Goal: Task Accomplishment & Management: Complete application form

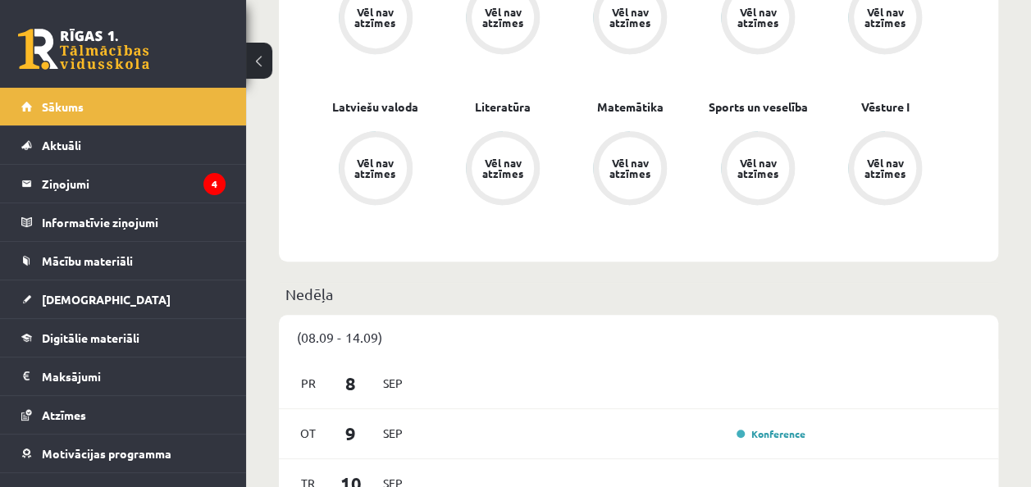
scroll to position [608, 0]
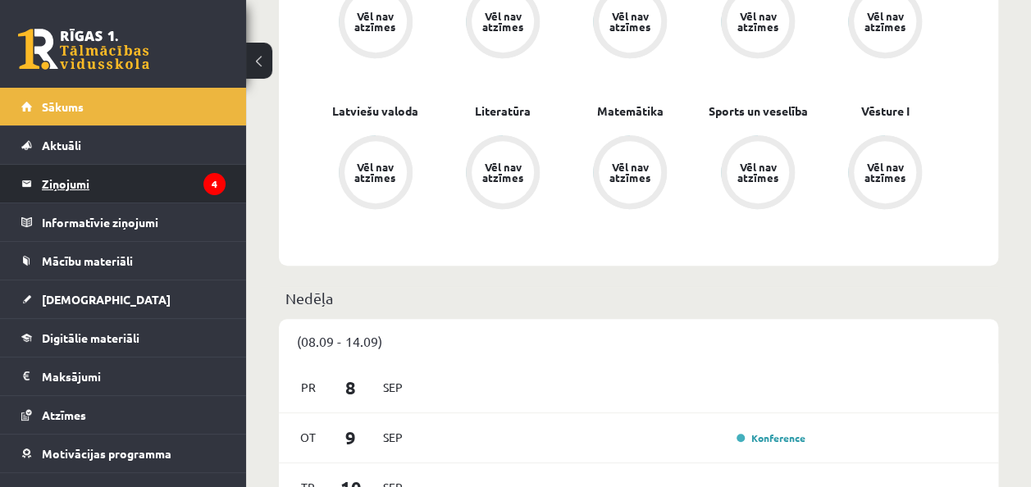
click at [133, 172] on legend "Ziņojumi 4" at bounding box center [134, 184] width 184 height 38
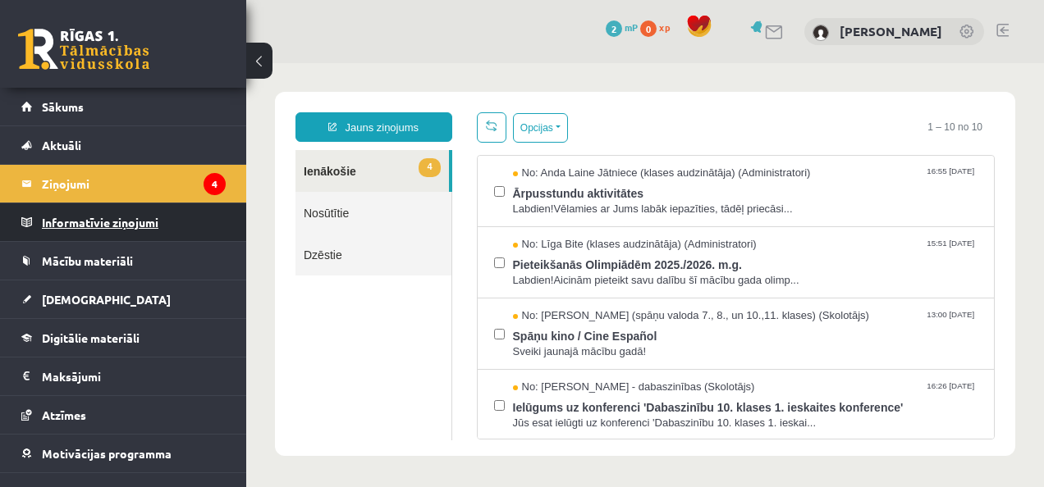
click at [117, 231] on legend "Informatīvie ziņojumi 0" at bounding box center [134, 222] width 184 height 38
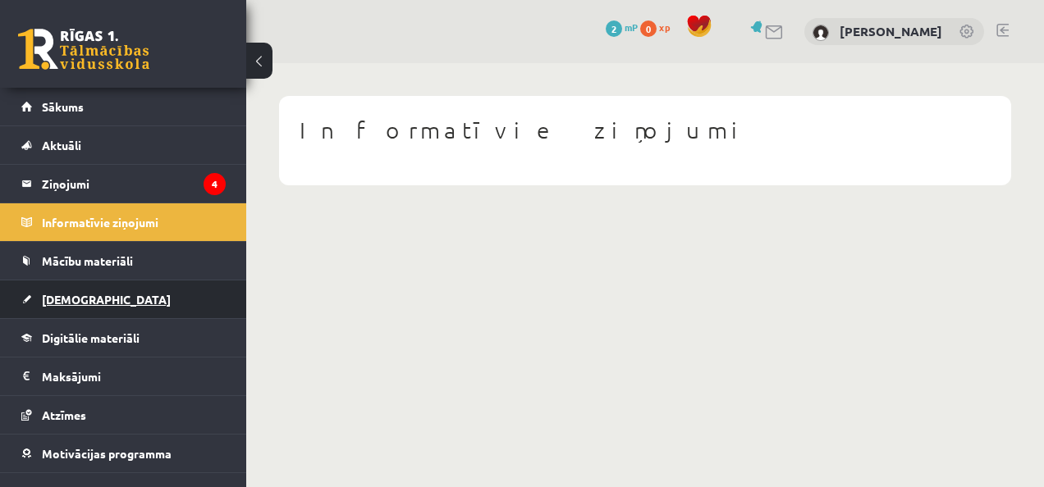
click at [92, 302] on link "[DEMOGRAPHIC_DATA]" at bounding box center [123, 300] width 204 height 38
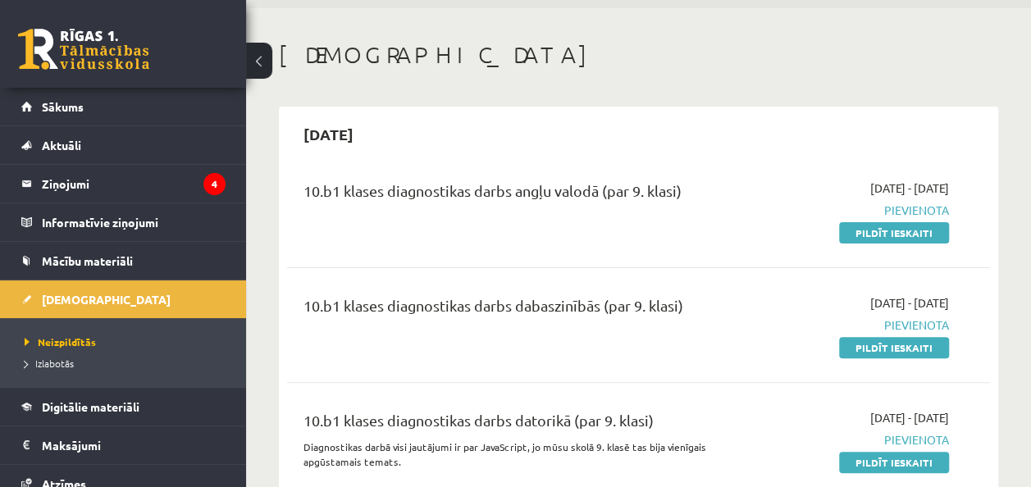
scroll to position [74, 0]
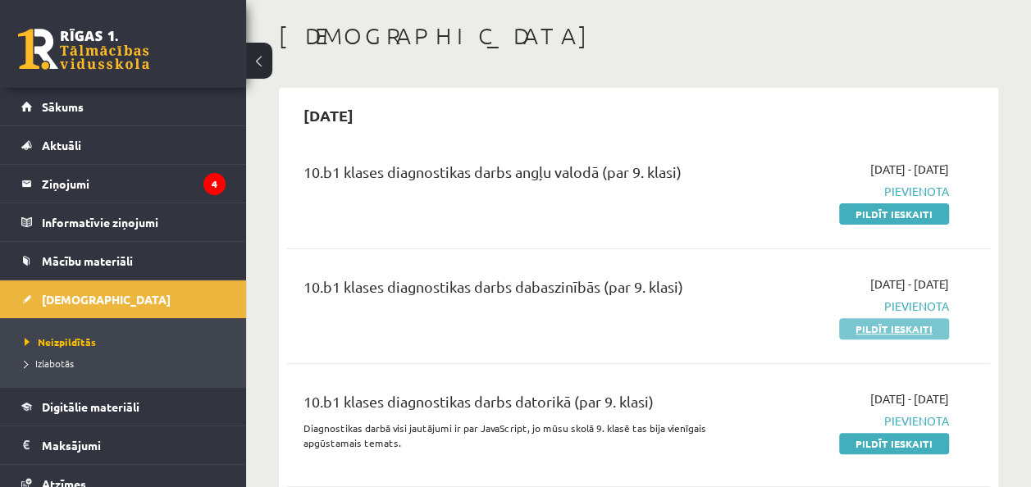
click at [864, 325] on link "Pildīt ieskaiti" at bounding box center [894, 328] width 110 height 21
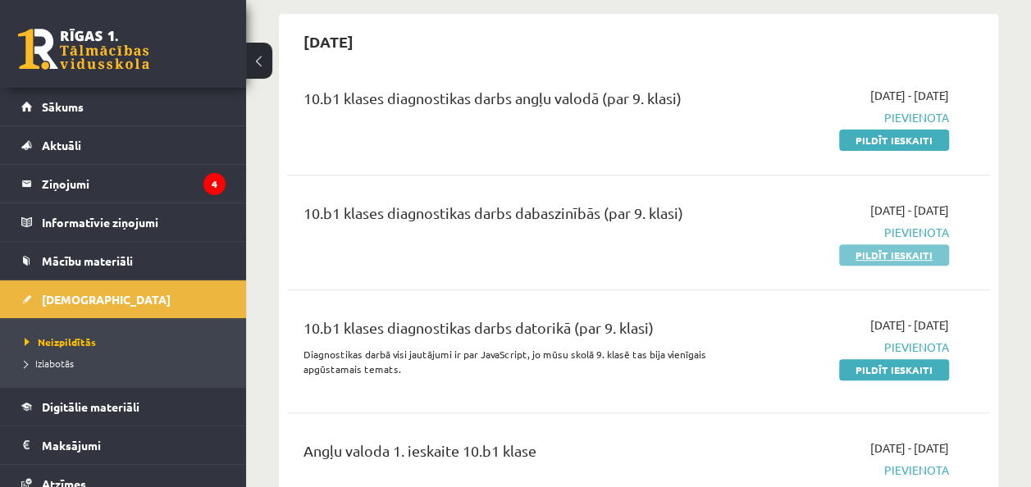
click at [881, 256] on link "Pildīt ieskaiti" at bounding box center [894, 254] width 110 height 21
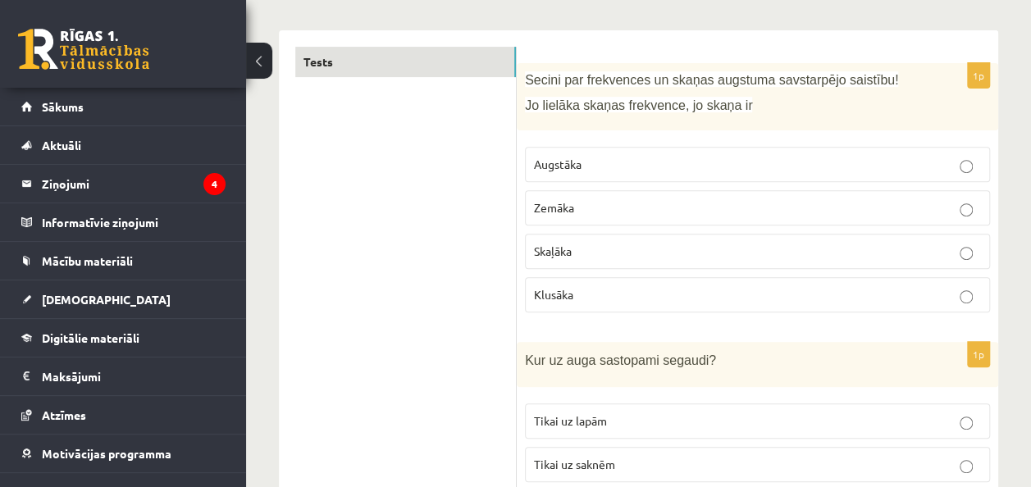
scroll to position [238, 0]
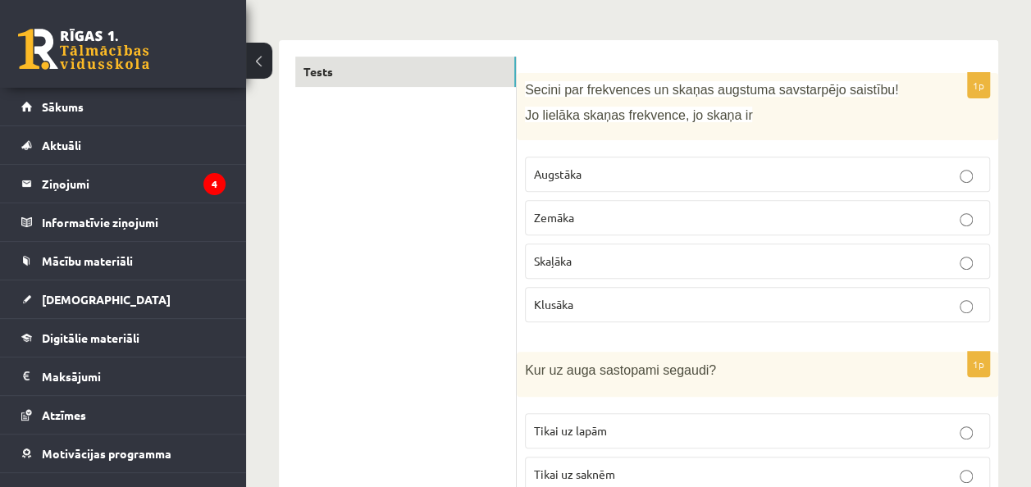
click at [568, 167] on span "Augstāka" at bounding box center [558, 174] width 48 height 15
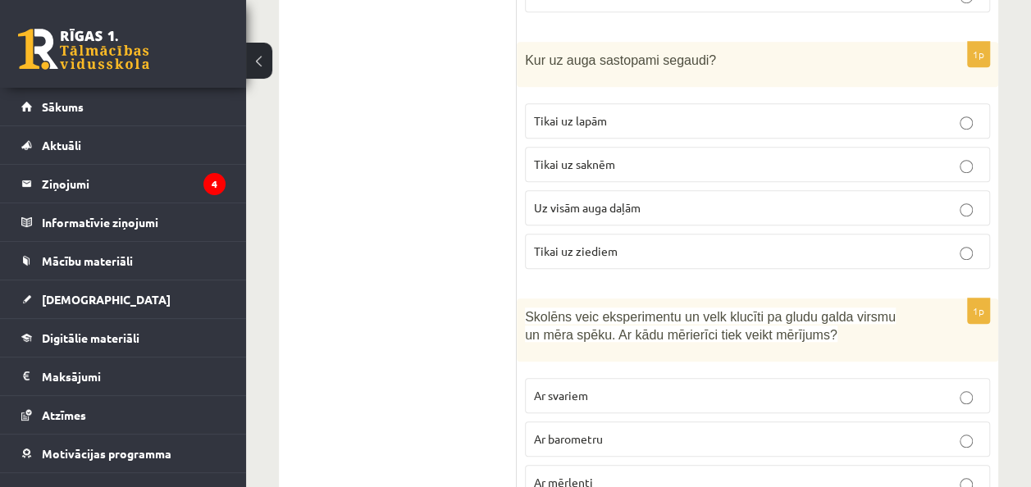
scroll to position [538, 0]
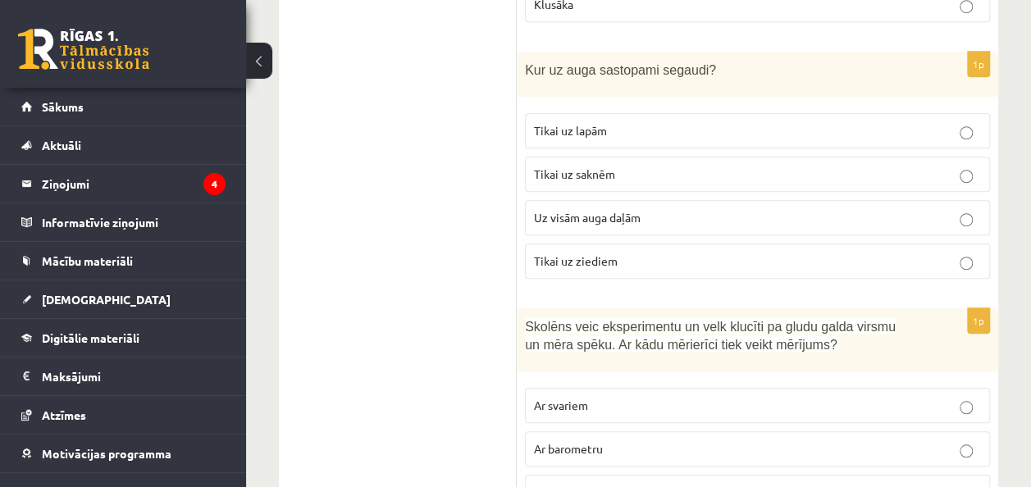
click at [552, 210] on span "Uz visām auga daļām" at bounding box center [587, 217] width 107 height 15
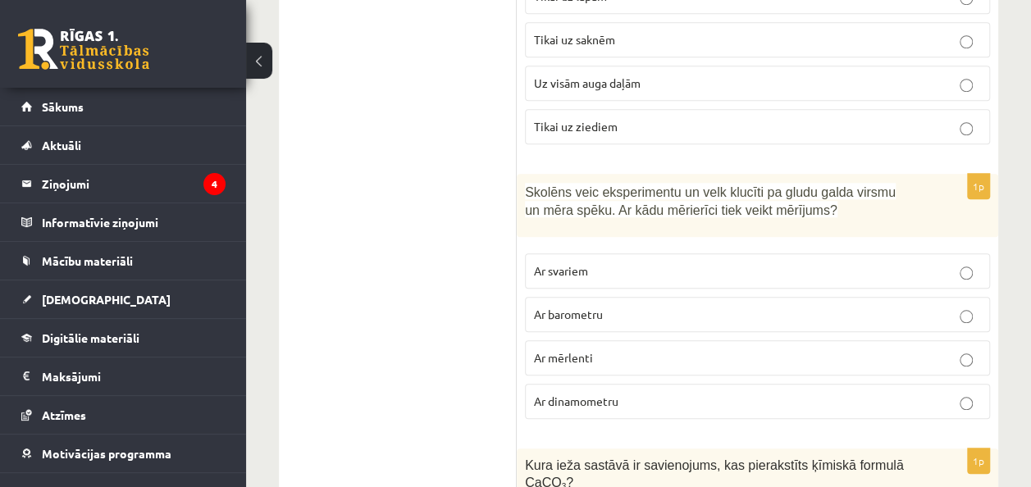
scroll to position [683, 0]
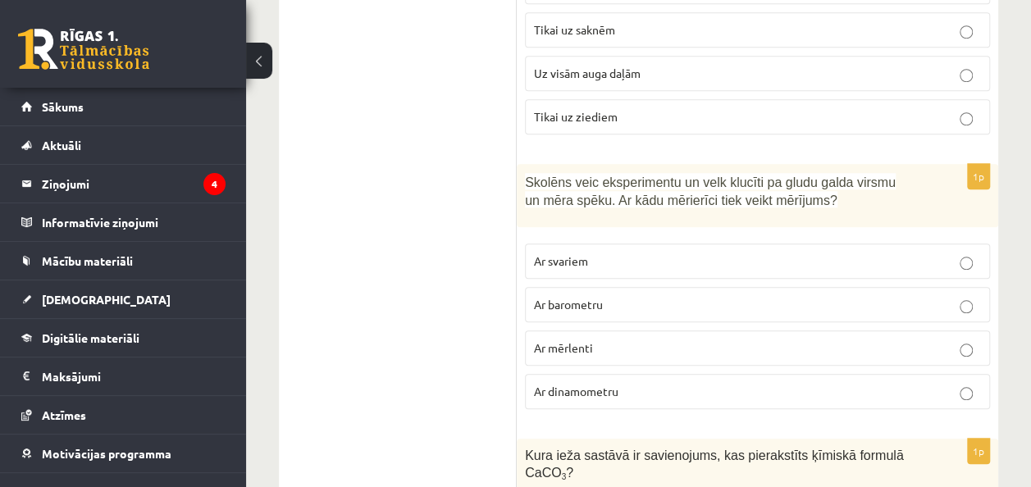
click at [541, 385] on span "Ar dinamometru" at bounding box center [576, 391] width 84 height 15
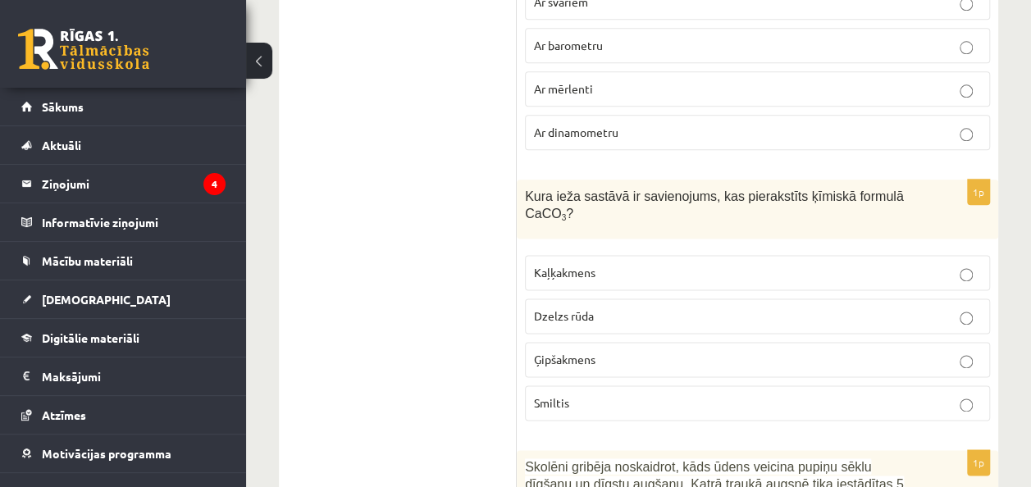
scroll to position [1025, 0]
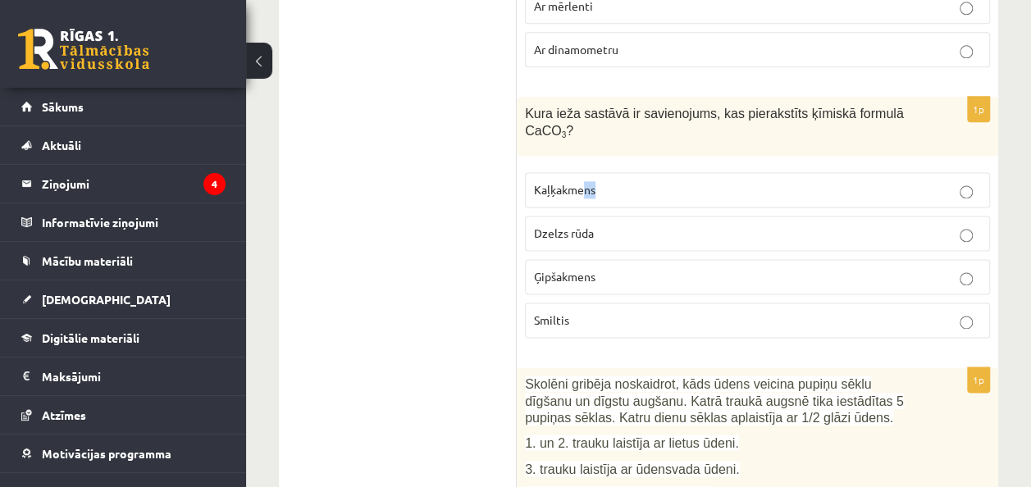
drag, startPoint x: 582, startPoint y: 174, endPoint x: 687, endPoint y: 196, distance: 106.5
click at [687, 196] on label "Kaļķakmens" at bounding box center [757, 189] width 465 height 35
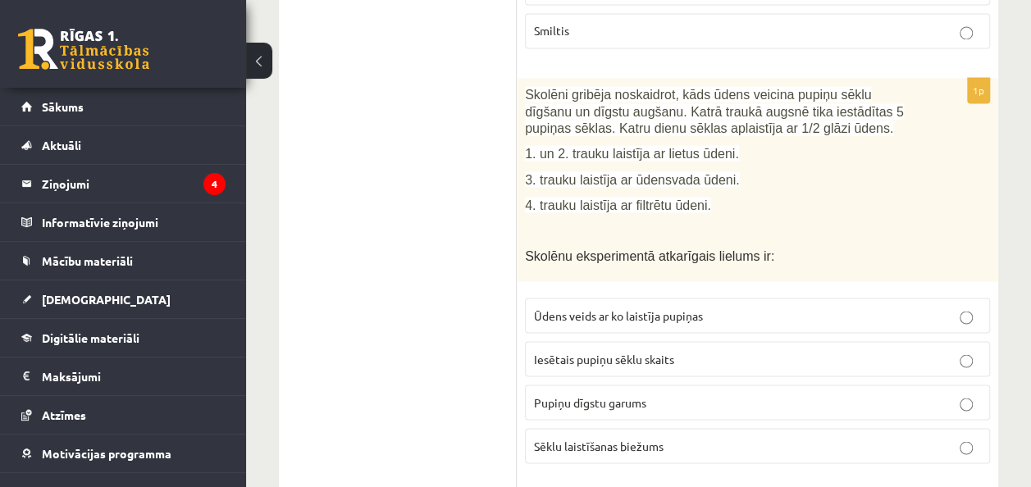
scroll to position [1304, 0]
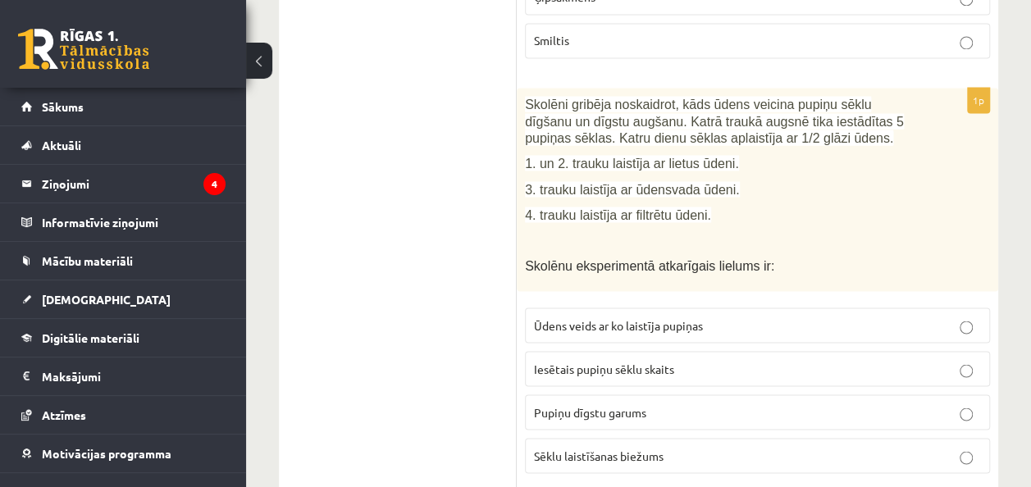
click at [782, 166] on div "Skolēni gribēja noskaidrot, kāds ūdens veicina pupiņu sēklu dīgšanu un dīgstu a…" at bounding box center [758, 189] width 482 height 203
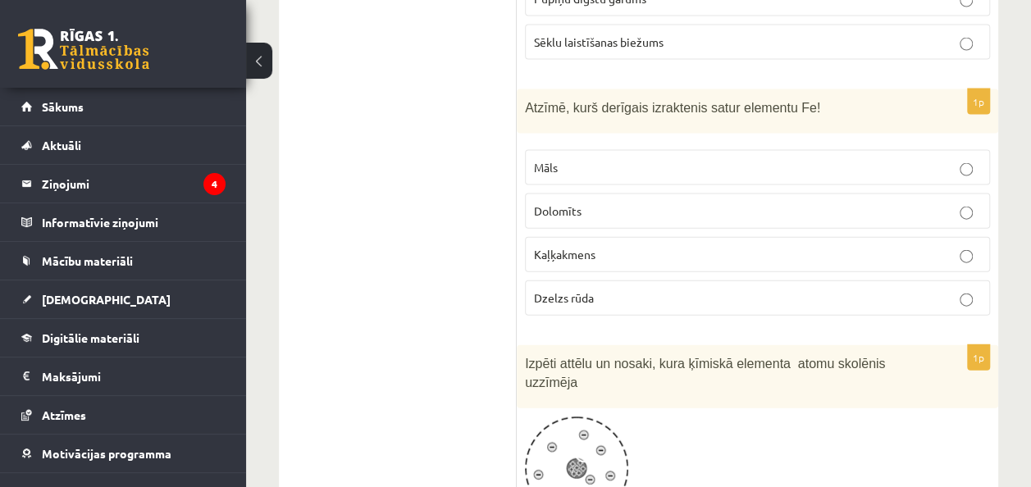
scroll to position [1728, 0]
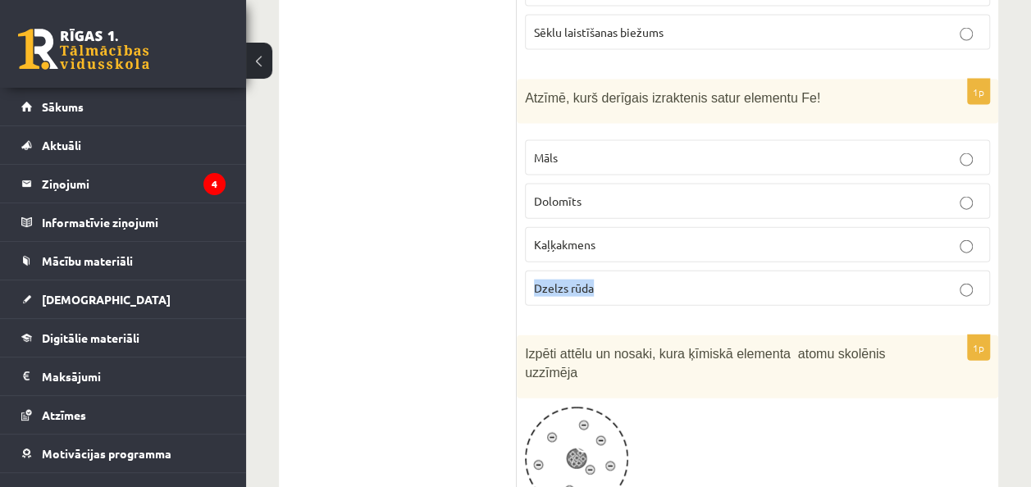
click at [966, 272] on label "Dzelzs rūda" at bounding box center [757, 288] width 465 height 35
click at [967, 236] on p "Kaļķakmens" at bounding box center [757, 244] width 447 height 17
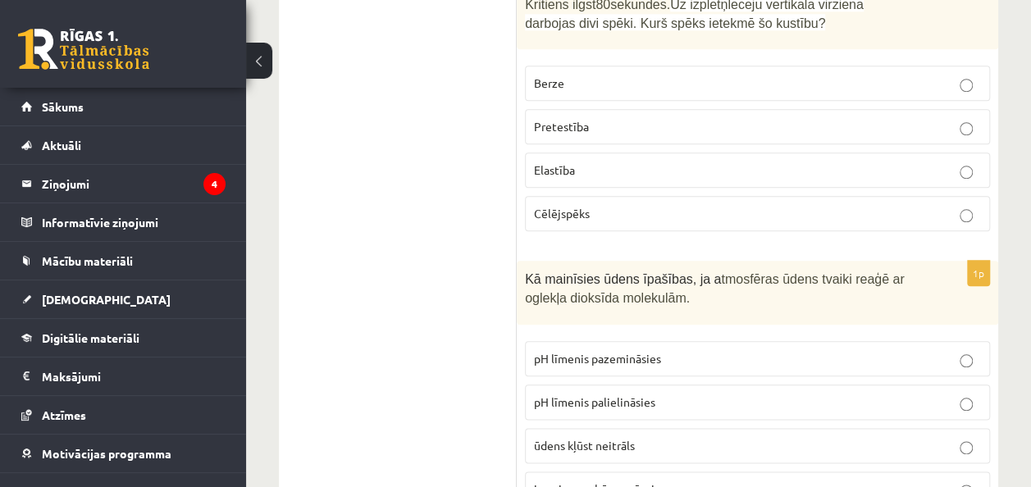
scroll to position [3850, 0]
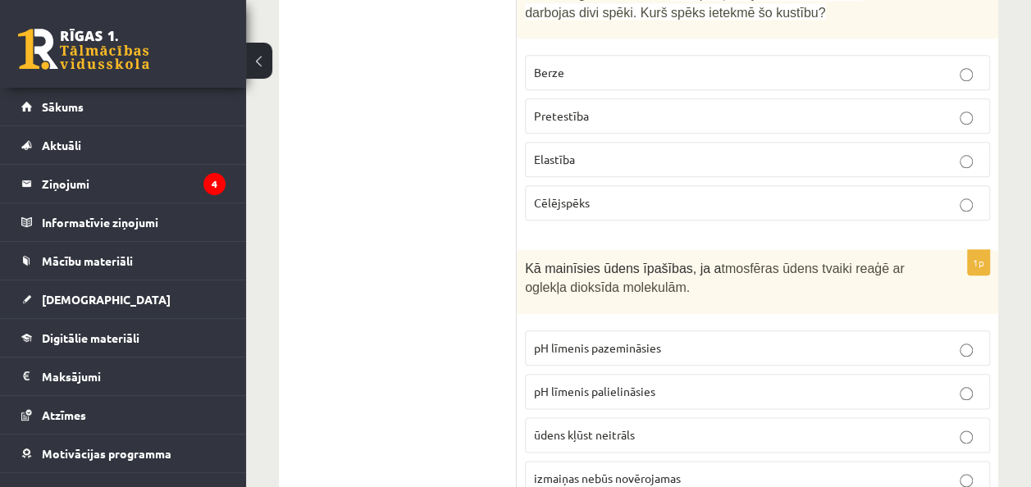
click at [937, 250] on div "Kā mainīsies ūdens īpašības, ja a tmosfēras ūdens tvaiki reaģē ar oglekļa dioks…" at bounding box center [758, 281] width 482 height 63
click at [536, 340] on span "pH līmenis pazemināsies" at bounding box center [597, 347] width 127 height 15
drag, startPoint x: 536, startPoint y: 258, endPoint x: 660, endPoint y: 301, distance: 131.3
click at [660, 383] on p "pH līmenis palielināsies" at bounding box center [757, 391] width 447 height 17
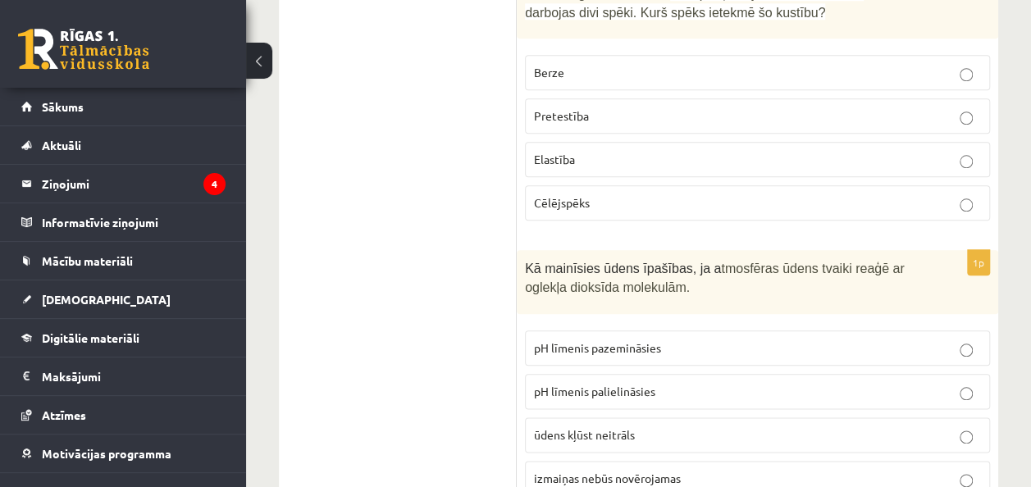
click at [730, 374] on label "pH līmenis palielināsies" at bounding box center [757, 391] width 465 height 35
click at [971, 427] on p "ūdens kļūst neitrāls" at bounding box center [757, 435] width 447 height 17
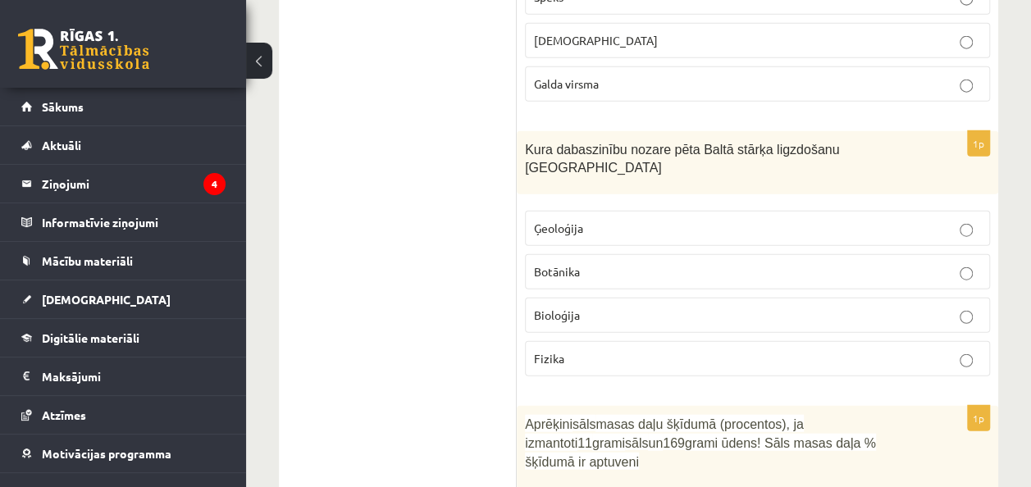
scroll to position [5031, 0]
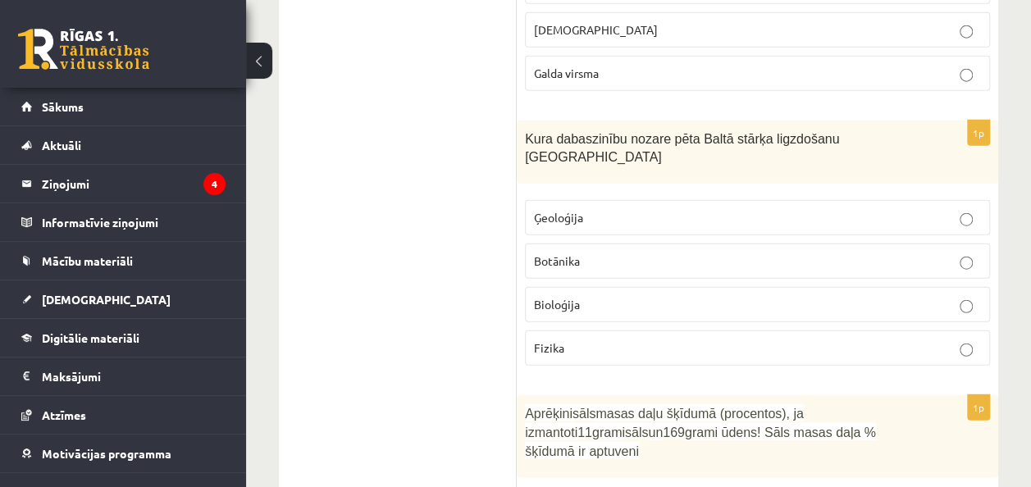
click at [715, 192] on fieldset "Ģeoloģija Botānika Bioloģija Fizika" at bounding box center [757, 281] width 465 height 179
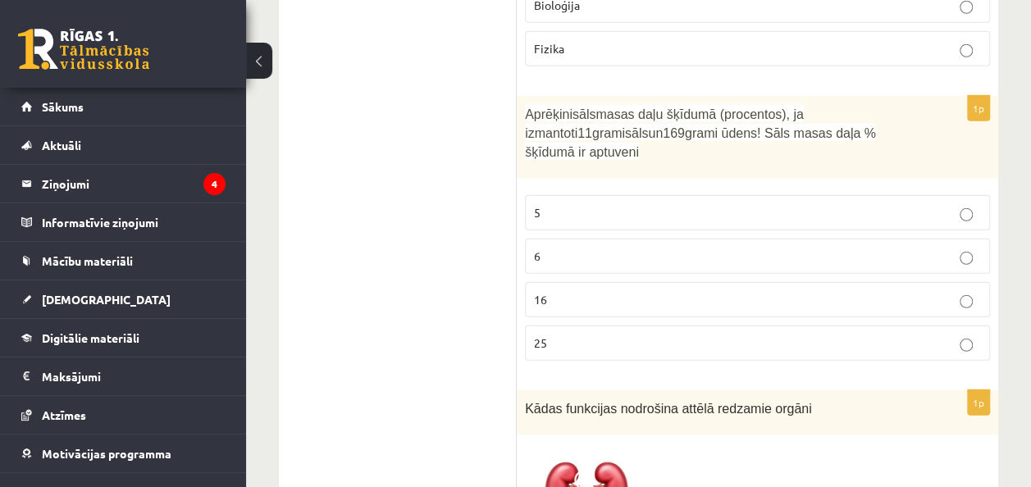
scroll to position [5319, 0]
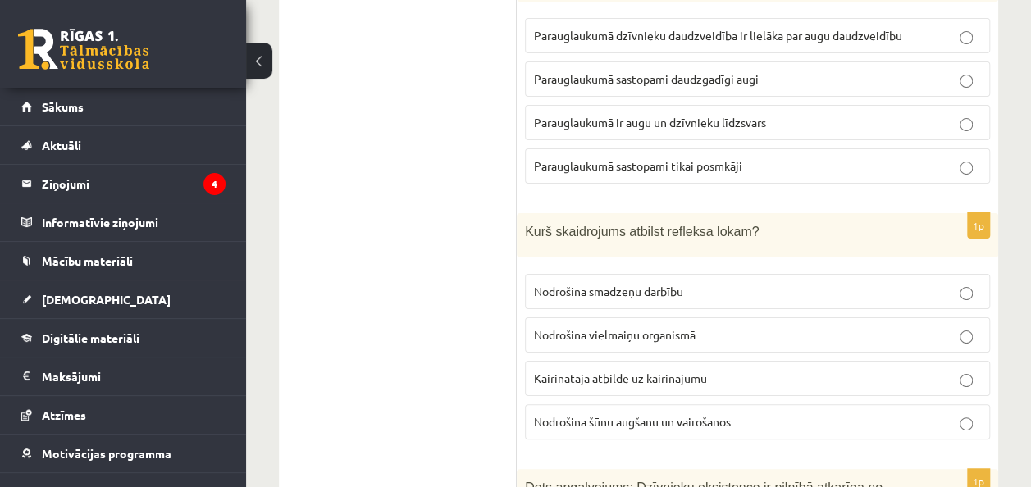
scroll to position [6200, 0]
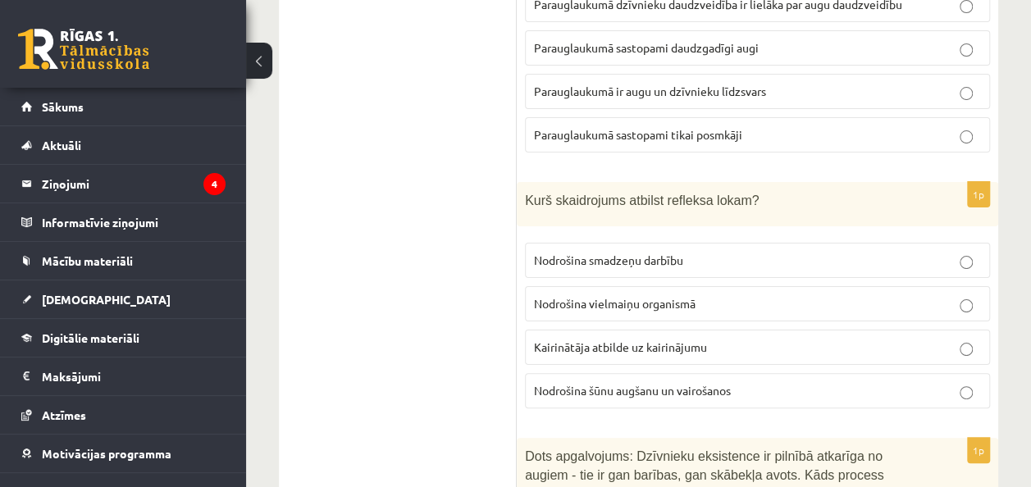
click at [965, 339] on p "Kairinātāja atbilde uz kairinājumu" at bounding box center [757, 347] width 447 height 17
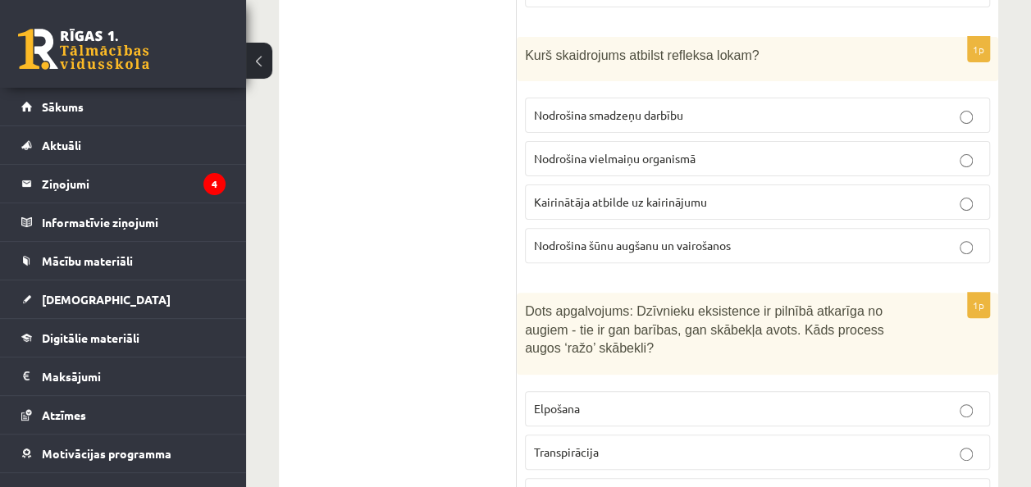
scroll to position [6303, 0]
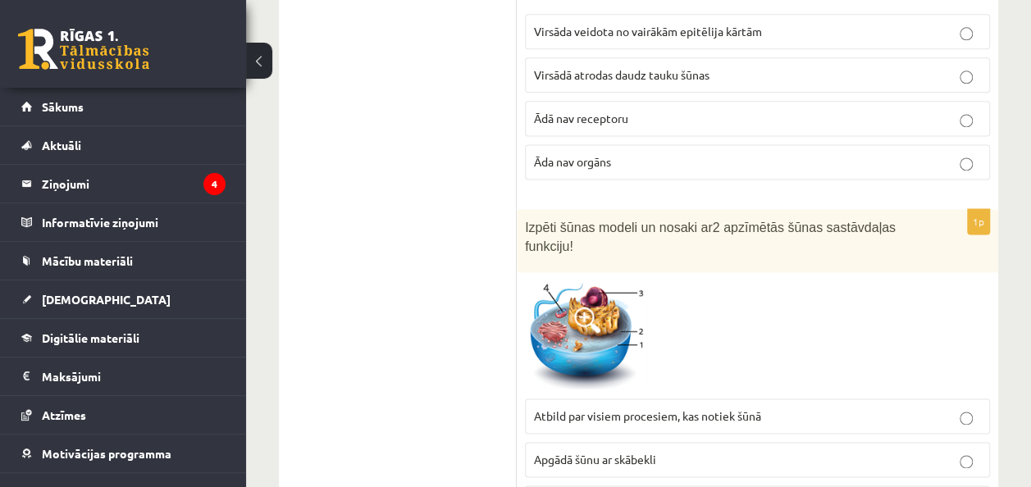
scroll to position [7265, 0]
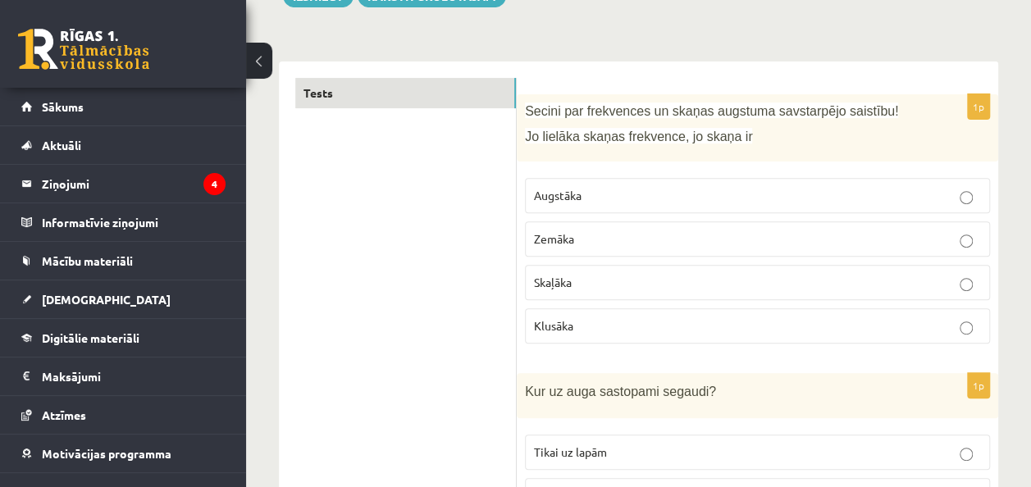
scroll to position [0, 0]
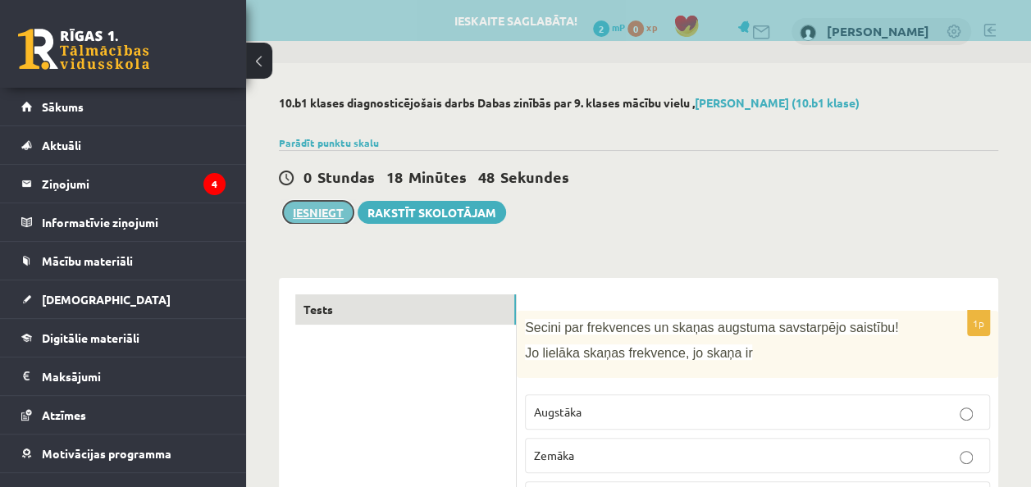
click at [315, 217] on button "Iesniegt" at bounding box center [318, 212] width 71 height 23
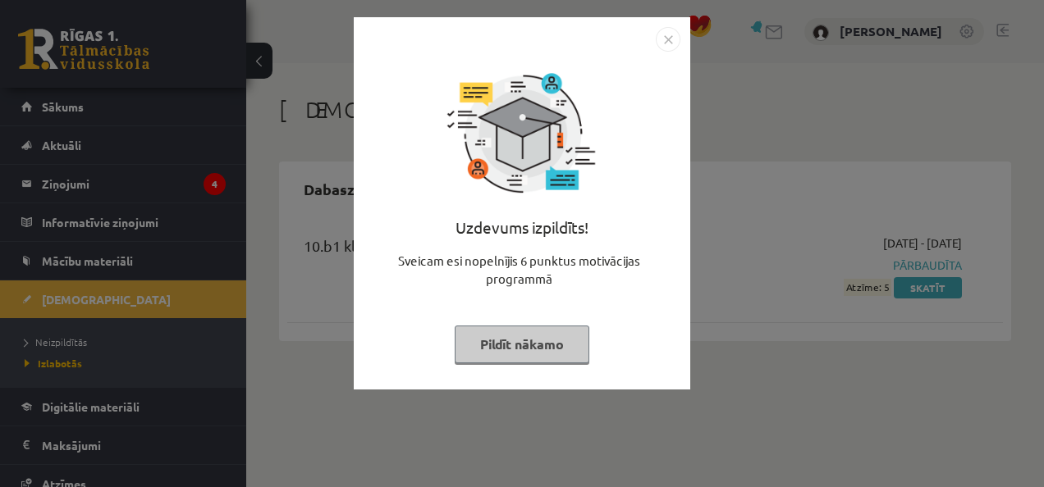
click at [509, 346] on button "Pildīt nākamo" at bounding box center [521, 345] width 135 height 38
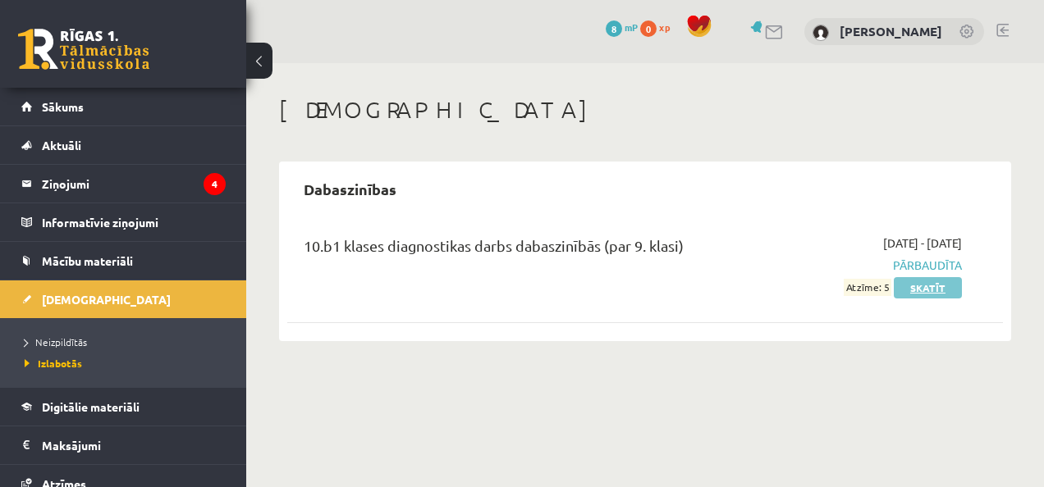
click at [907, 294] on link "Skatīt" at bounding box center [927, 287] width 68 height 21
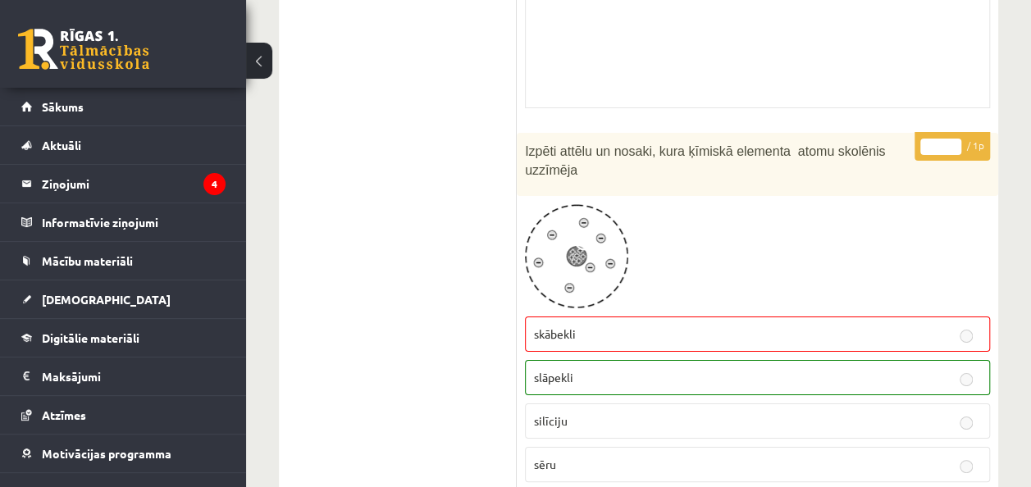
scroll to position [2947, 0]
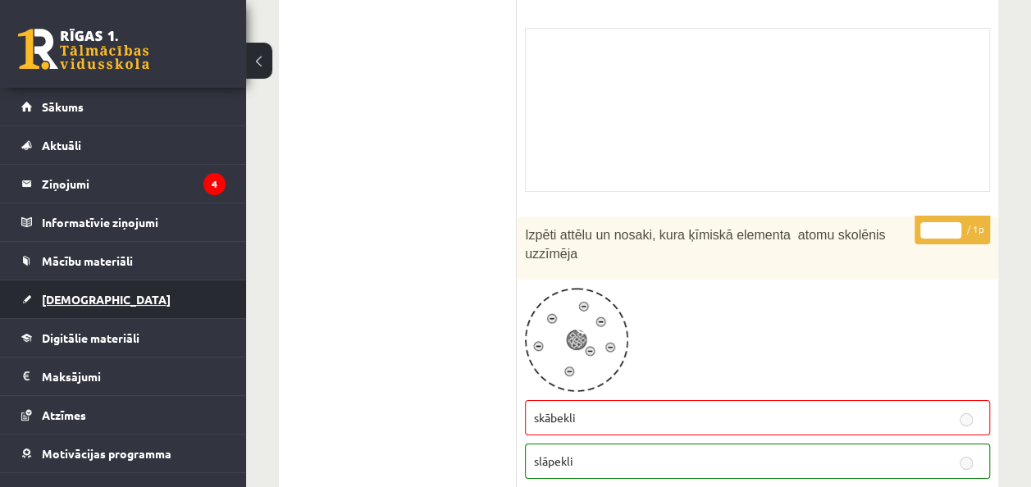
click at [135, 297] on link "[DEMOGRAPHIC_DATA]" at bounding box center [123, 300] width 204 height 38
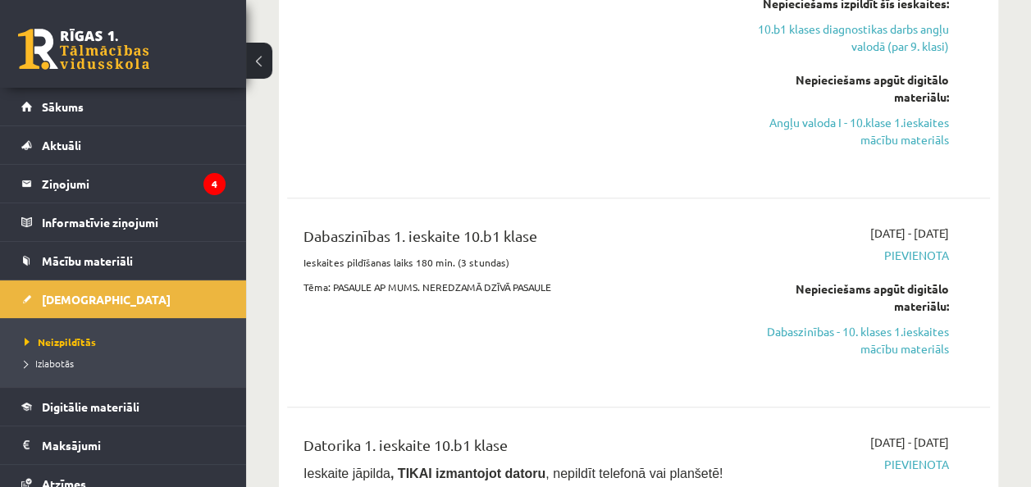
scroll to position [551, 0]
